Goal: Book appointment/travel/reservation

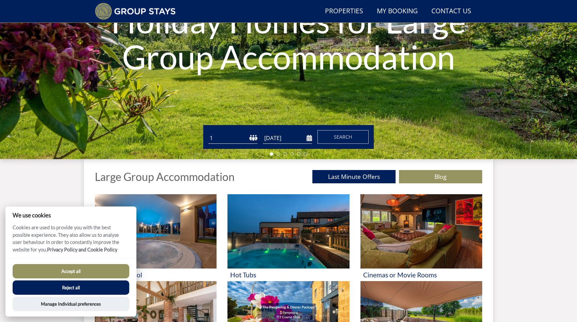
scroll to position [120, 0]
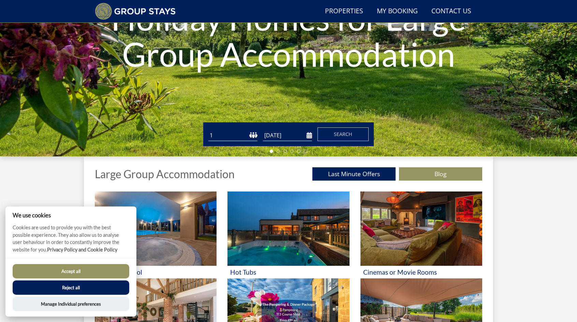
click at [83, 271] on button "Accept all" at bounding box center [71, 271] width 117 height 14
checkbox input "true"
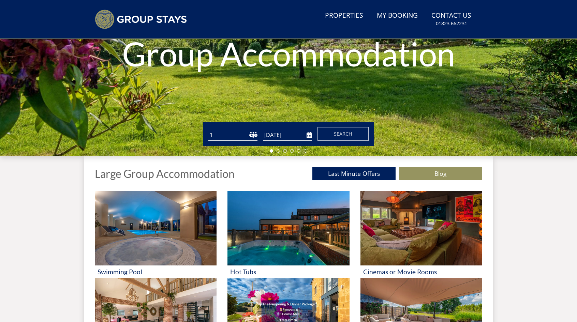
click at [253, 135] on select "1 2 3 4 5 6 7 8 9 10 11 12 13 14 15 16 17 18 19 20 21 22 23 24 25 26 27 28 29 3…" at bounding box center [232, 135] width 49 height 11
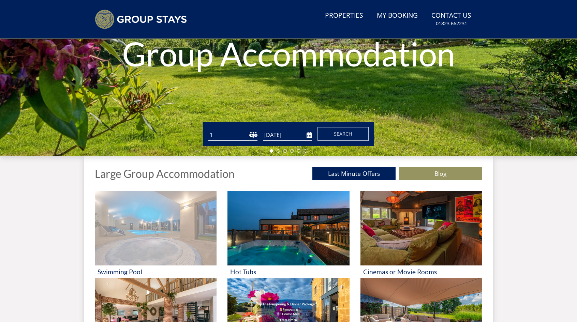
select select "10"
click at [208, 130] on select "1 2 3 4 5 6 7 8 9 10 11 12 13 14 15 16 17 18 19 20 21 22 23 24 25 26 27 28 29 3…" at bounding box center [232, 135] width 49 height 11
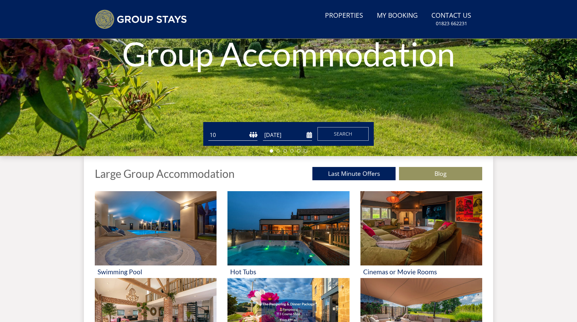
click at [269, 136] on input "[DATE]" at bounding box center [287, 135] width 49 height 11
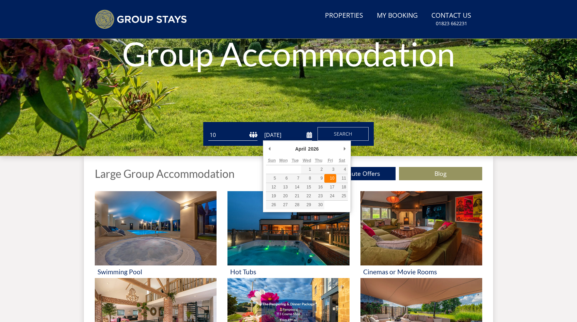
type input "[DATE]"
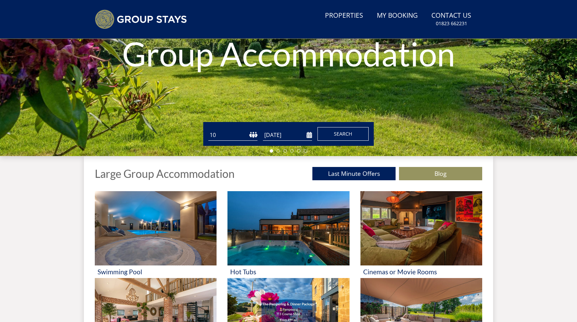
click at [343, 136] on span "Search" at bounding box center [343, 134] width 18 height 6
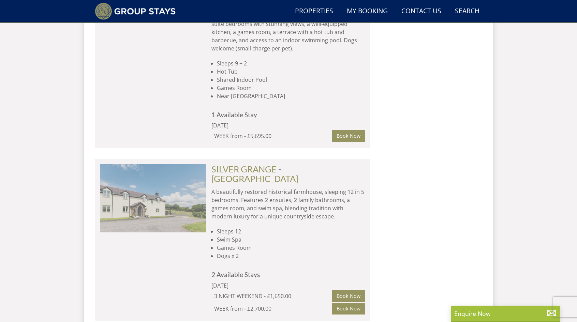
scroll to position [1220, 0]
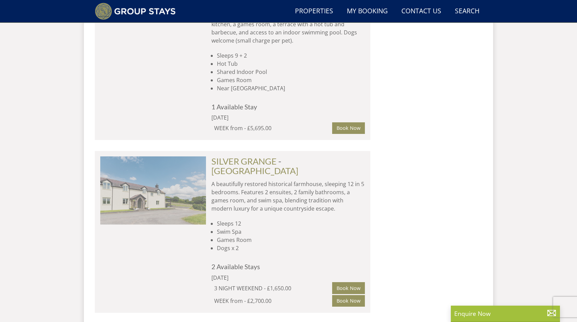
click at [167, 157] on img at bounding box center [153, 191] width 106 height 68
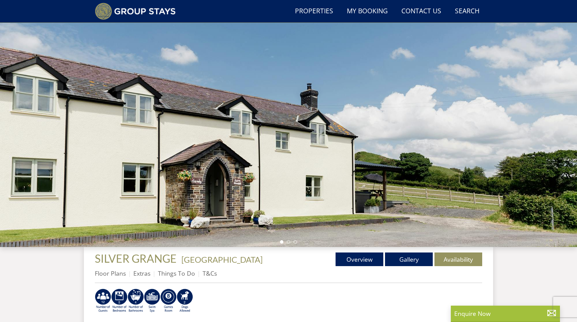
scroll to position [52, 0]
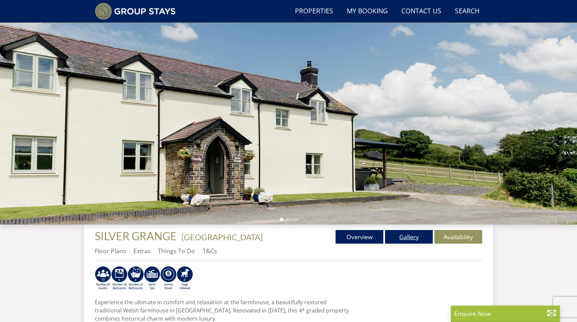
click at [406, 234] on link "Gallery" at bounding box center [409, 237] width 48 height 14
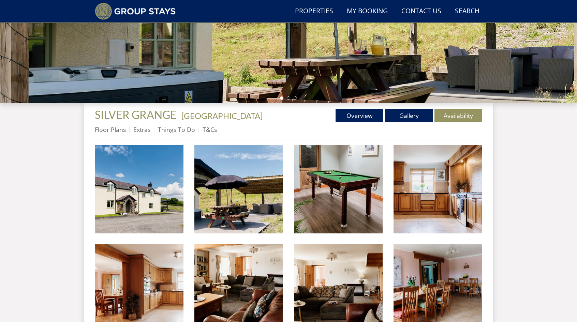
scroll to position [197, 0]
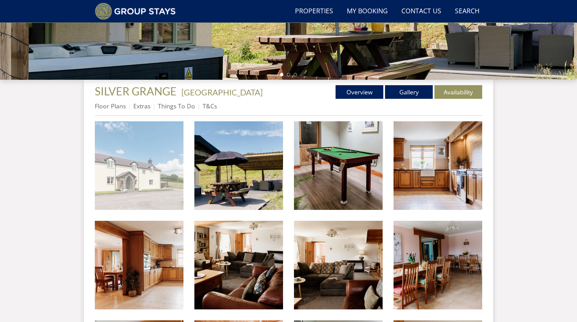
click at [146, 166] on img at bounding box center [139, 165] width 89 height 89
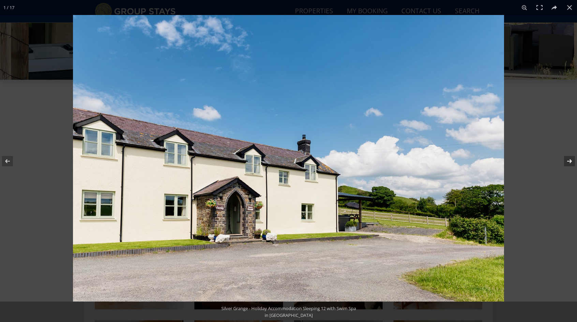
click at [568, 161] on button at bounding box center [565, 161] width 24 height 34
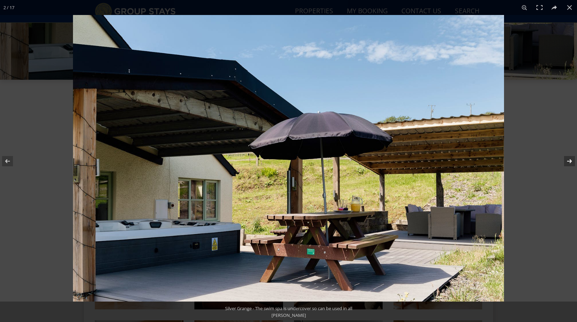
click at [568, 161] on button at bounding box center [565, 161] width 24 height 34
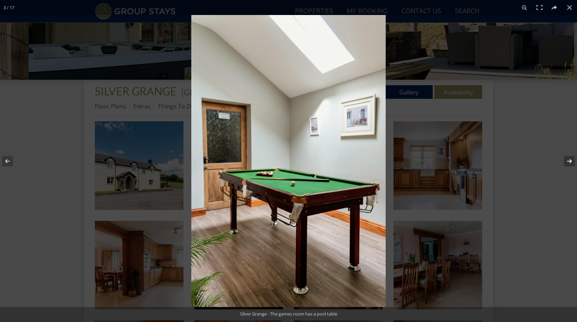
click at [568, 161] on button at bounding box center [565, 161] width 24 height 34
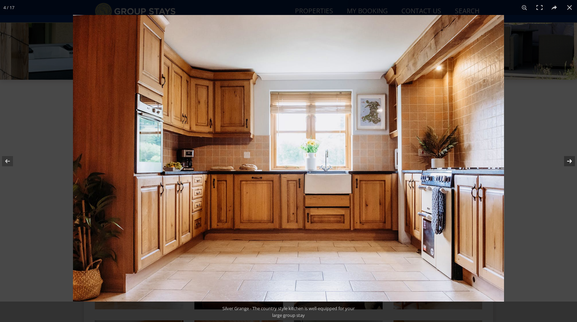
click at [568, 161] on button at bounding box center [565, 161] width 24 height 34
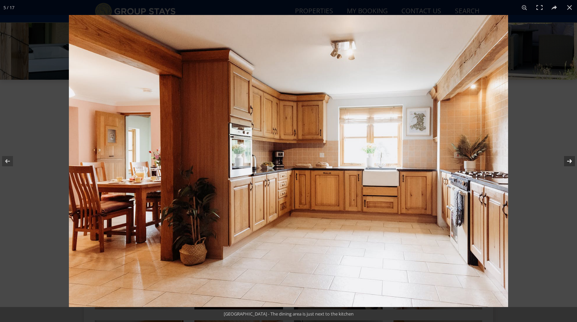
click at [568, 161] on button at bounding box center [565, 161] width 24 height 34
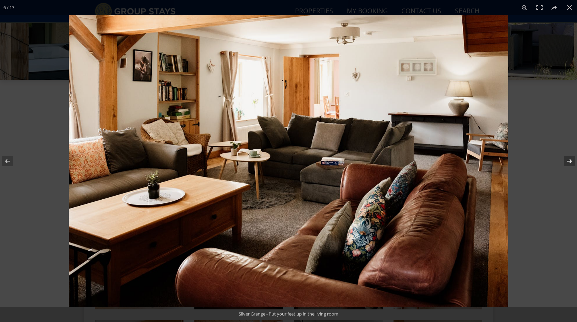
click at [568, 161] on button at bounding box center [565, 161] width 24 height 34
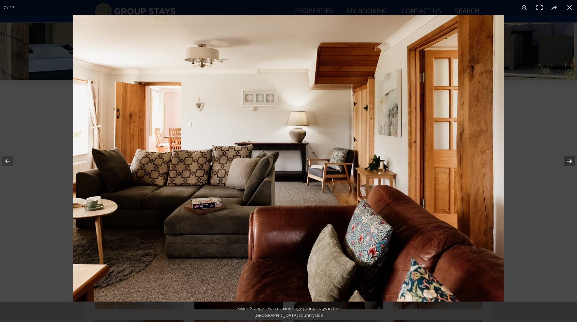
click at [568, 161] on button at bounding box center [565, 161] width 24 height 34
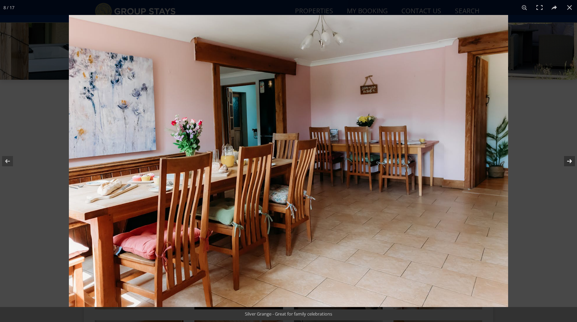
click at [568, 161] on button at bounding box center [565, 161] width 24 height 34
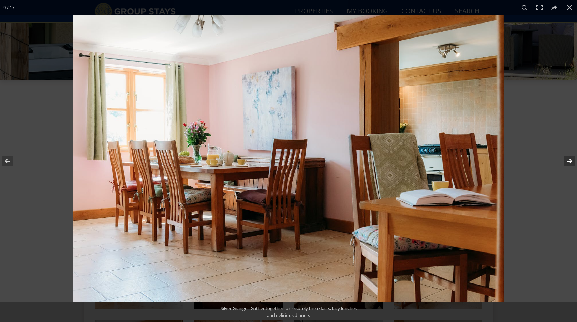
click at [568, 161] on button at bounding box center [565, 161] width 24 height 34
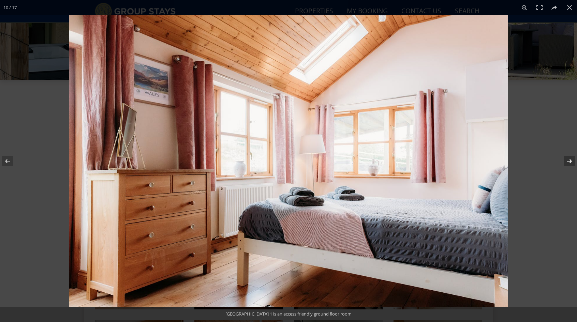
click at [568, 161] on button at bounding box center [565, 161] width 24 height 34
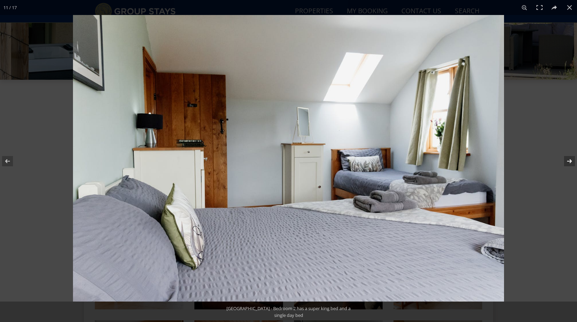
click at [568, 161] on button at bounding box center [565, 161] width 24 height 34
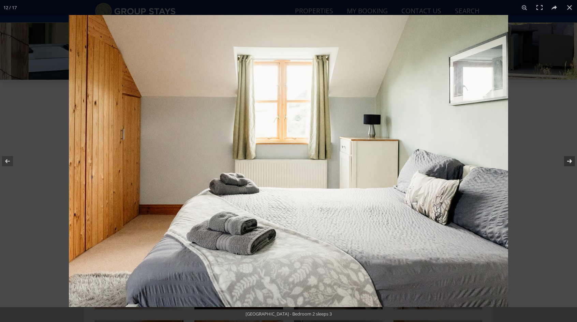
click at [568, 161] on button at bounding box center [565, 161] width 24 height 34
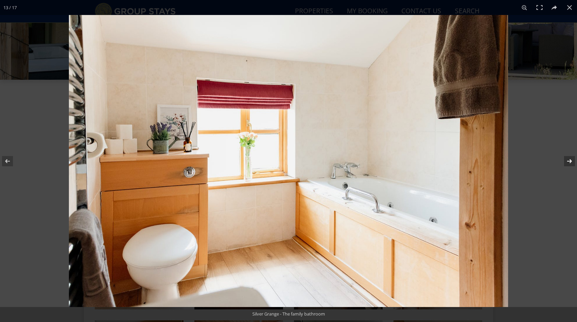
click at [568, 161] on button at bounding box center [565, 161] width 24 height 34
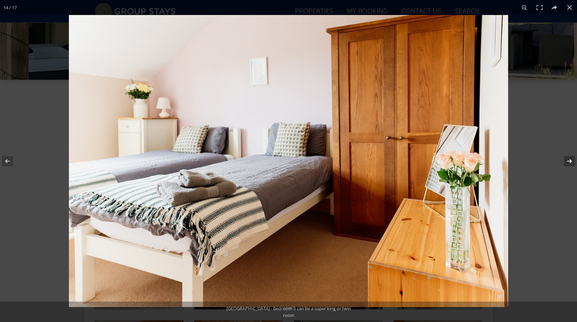
click at [568, 161] on button at bounding box center [565, 161] width 24 height 34
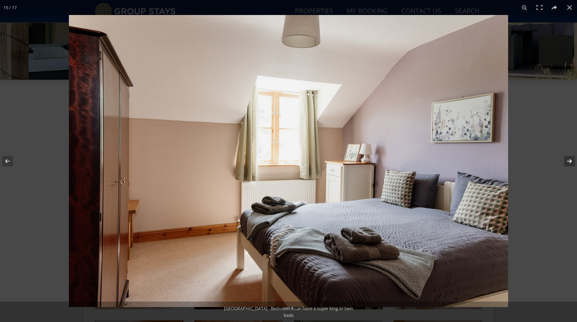
click at [568, 161] on button at bounding box center [565, 161] width 24 height 34
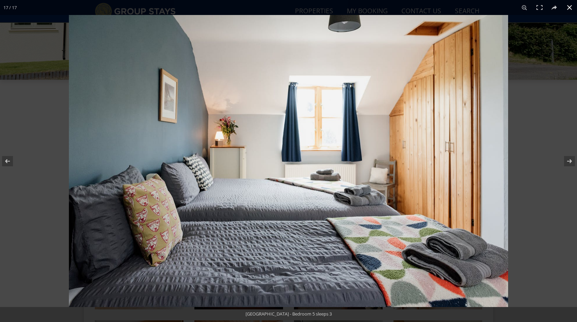
click at [568, 6] on button at bounding box center [569, 7] width 15 height 15
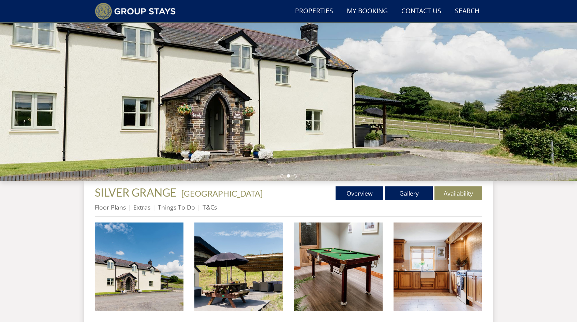
scroll to position [94, 0]
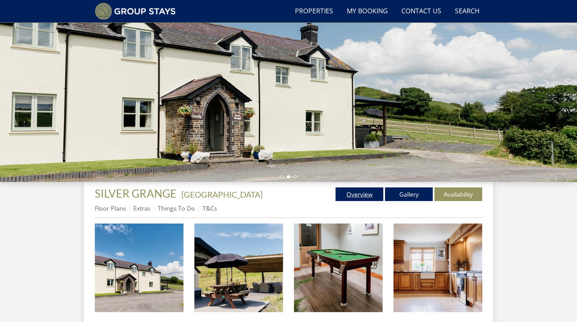
click at [361, 194] on link "Overview" at bounding box center [360, 195] width 48 height 14
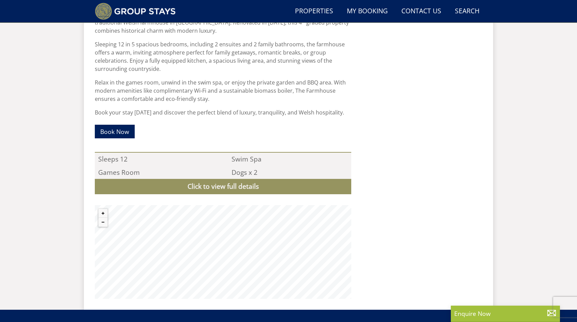
scroll to position [403, 0]
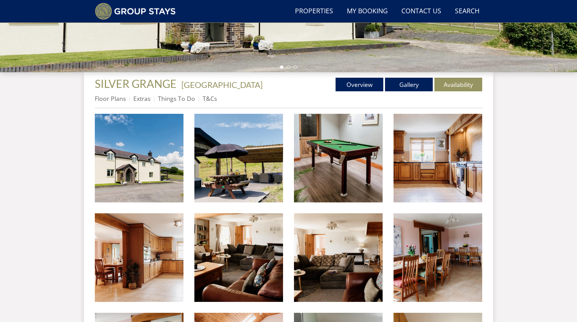
scroll to position [129, 0]
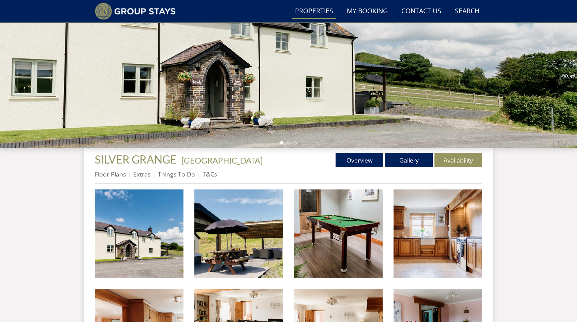
click at [313, 12] on link "Properties" at bounding box center [314, 11] width 44 height 15
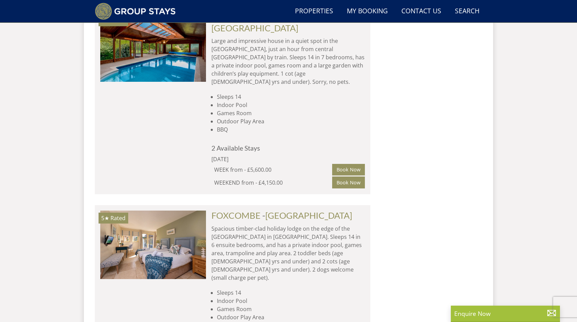
scroll to position [3980, 0]
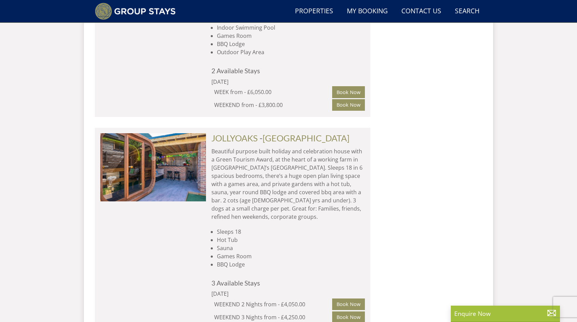
scroll to position [7833, 0]
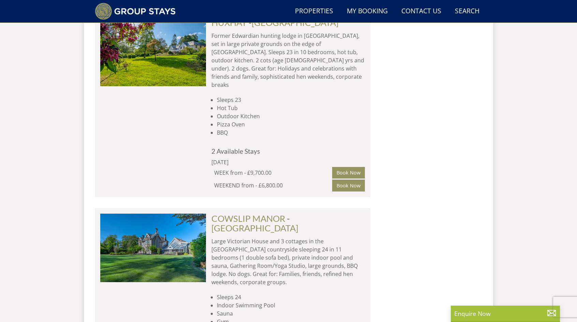
scroll to position [9858, 0]
